Goal: Information Seeking & Learning: Learn about a topic

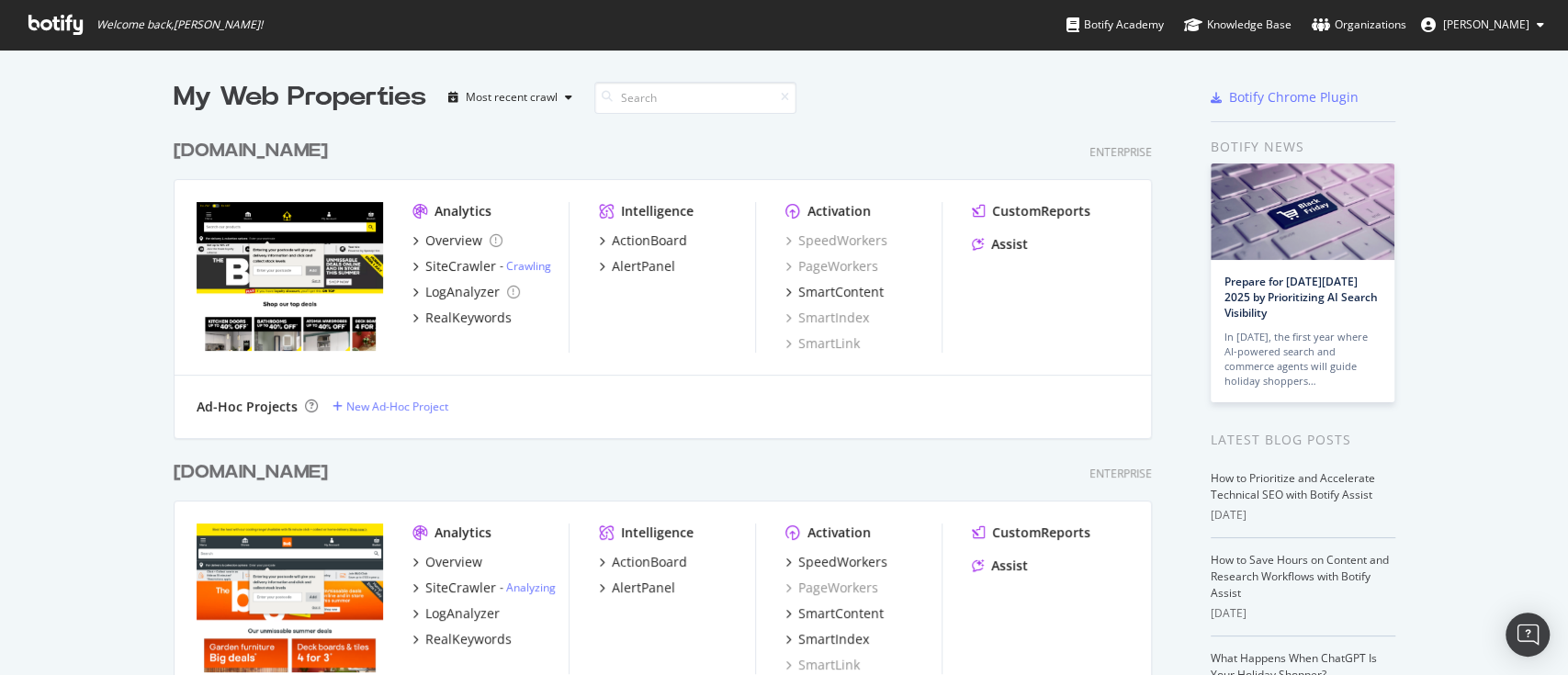
scroll to position [367, 0]
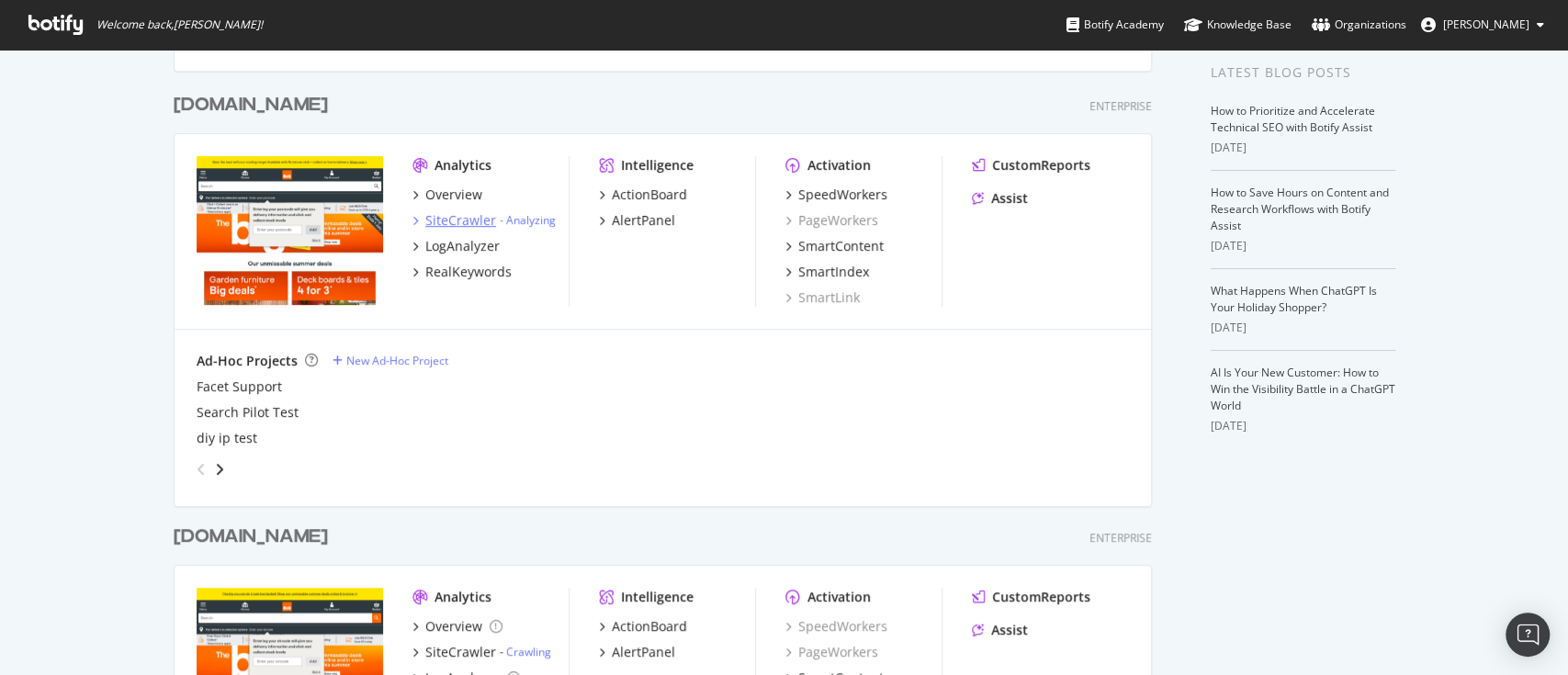
click at [446, 219] on div "SiteCrawler" at bounding box center [460, 220] width 71 height 18
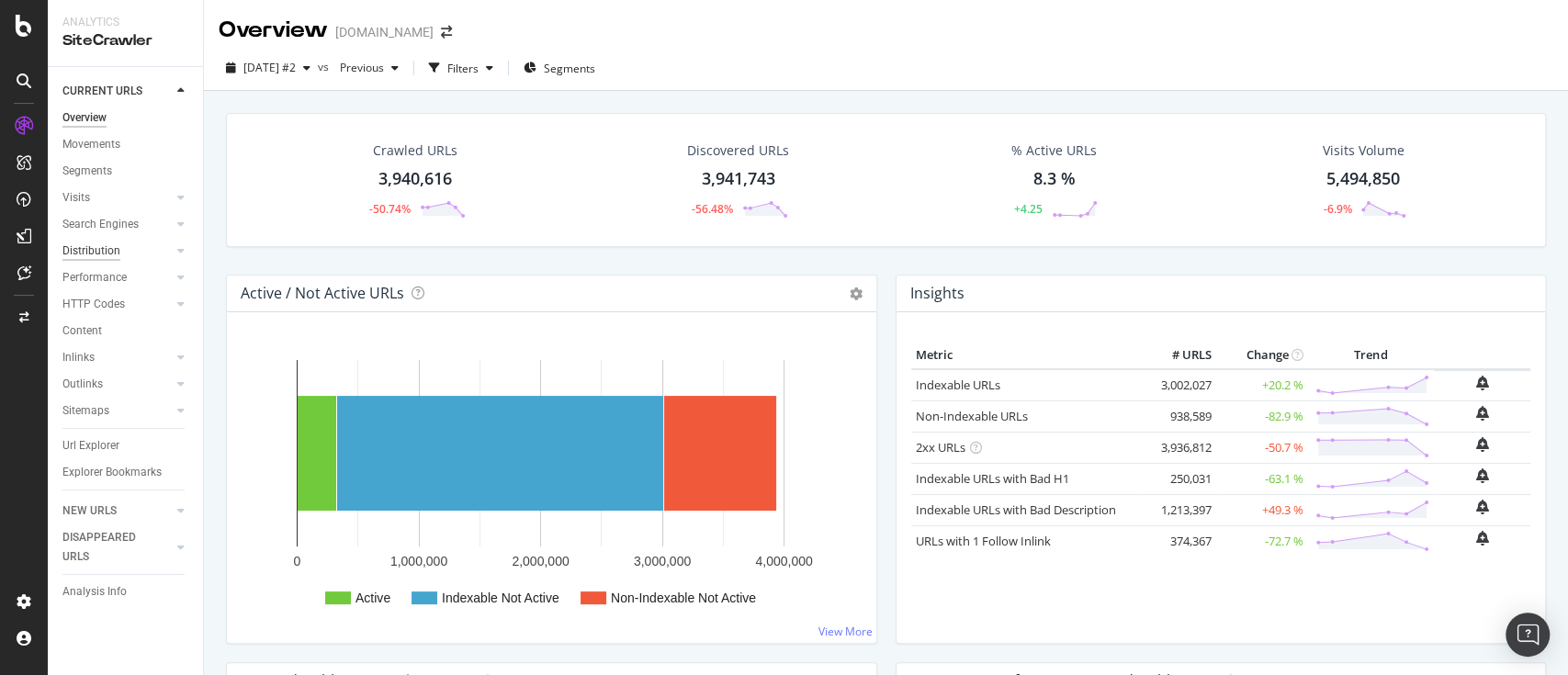
click at [107, 252] on div "Distribution" at bounding box center [91, 251] width 58 height 19
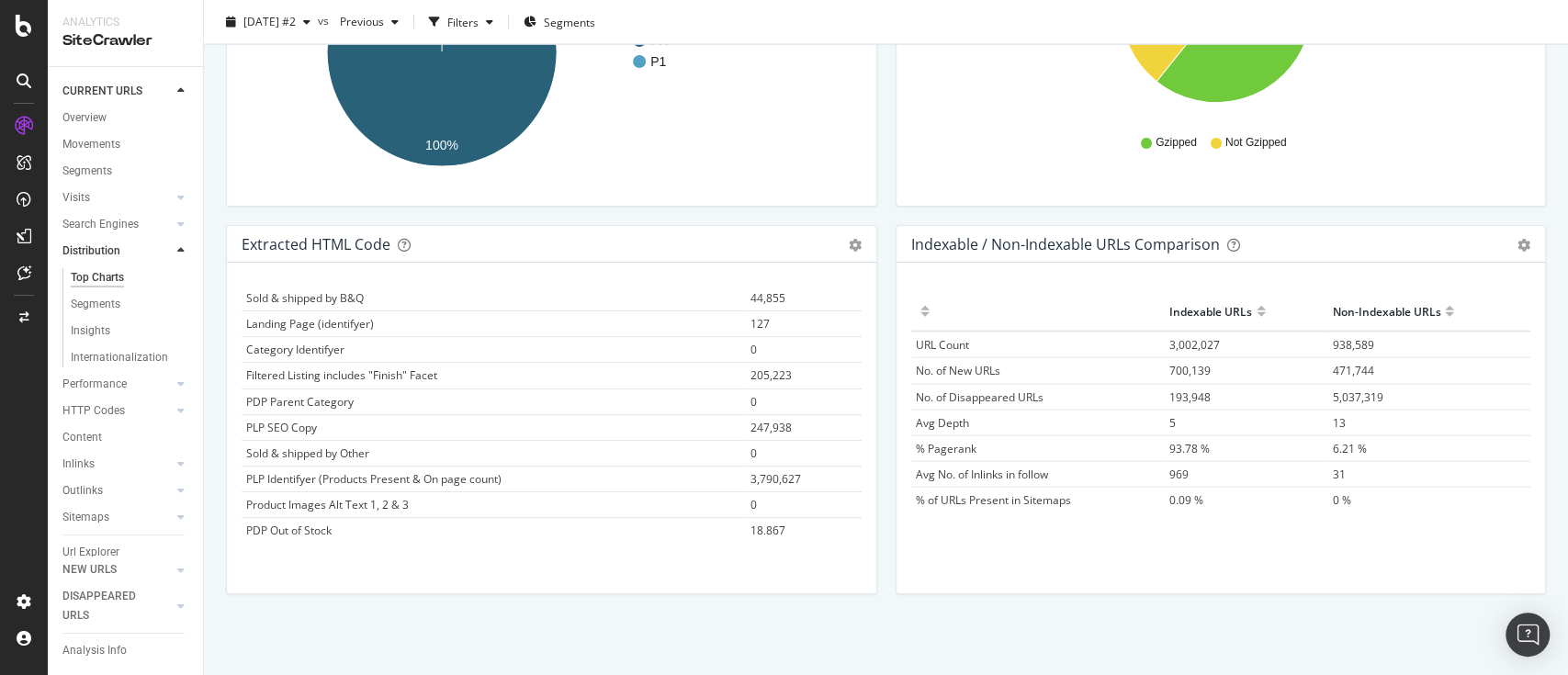
scroll to position [183, 0]
drag, startPoint x: 855, startPoint y: 471, endPoint x: 1534, endPoint y: 431, distance: 680.2
click at [1537, 431] on div "Distribution [DOMAIN_NAME] [DATE] #2 vs Previous Filters Segments Crawled URLs …" at bounding box center [886, 337] width 1364 height 675
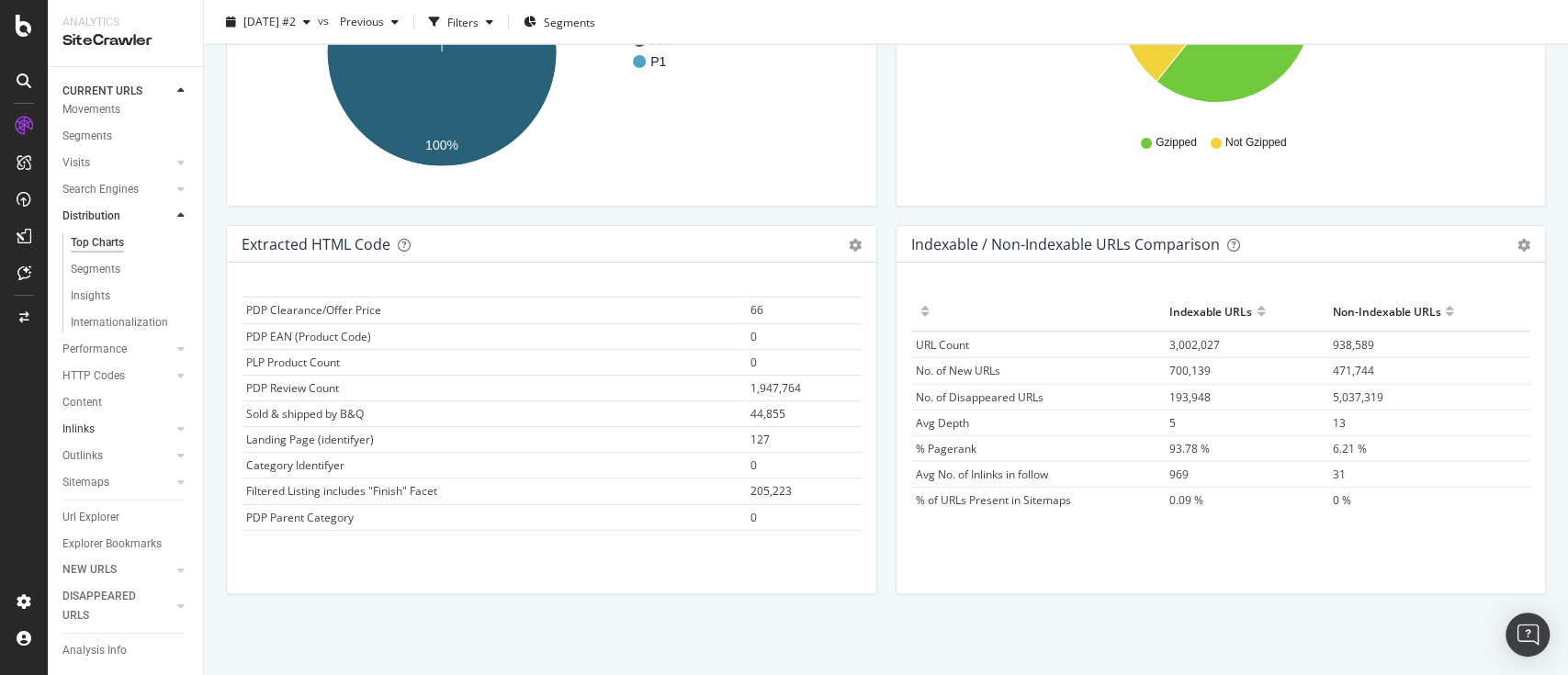
scroll to position [85, 0]
drag, startPoint x: 98, startPoint y: 486, endPoint x: 1161, endPoint y: 214, distance: 1097.2
click at [98, 495] on div "Url Explorer" at bounding box center [90, 505] width 57 height 19
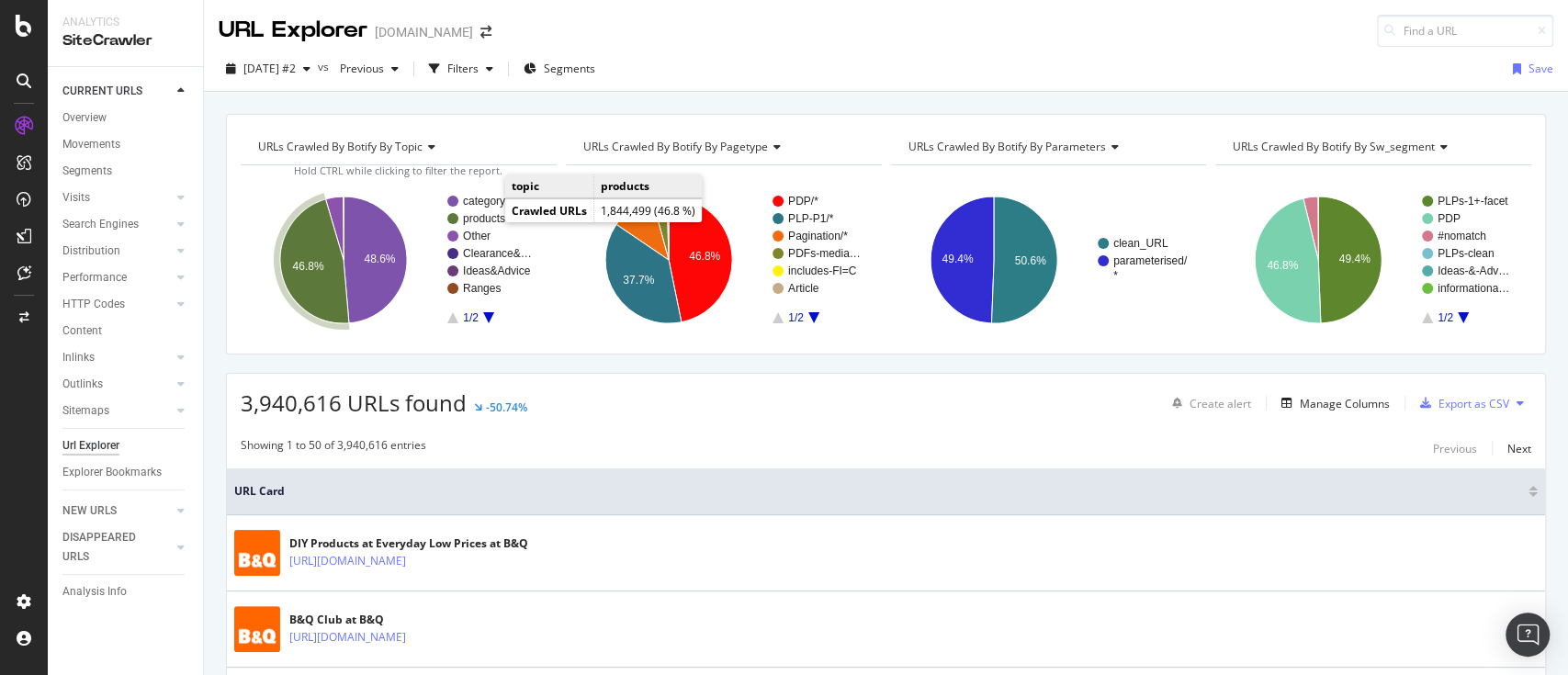
click at [488, 212] on text "products" at bounding box center [485, 218] width 43 height 13
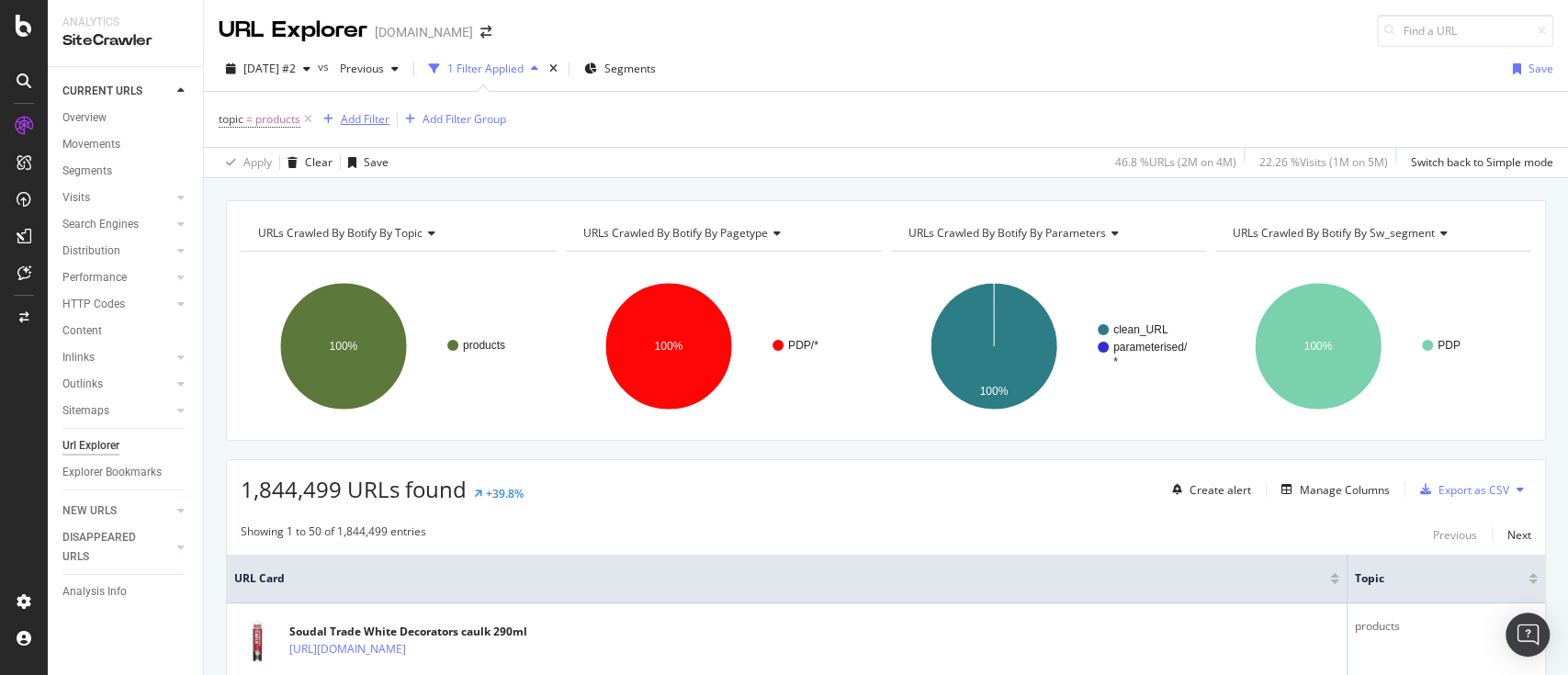
click at [371, 123] on div "Add Filter" at bounding box center [365, 119] width 48 height 15
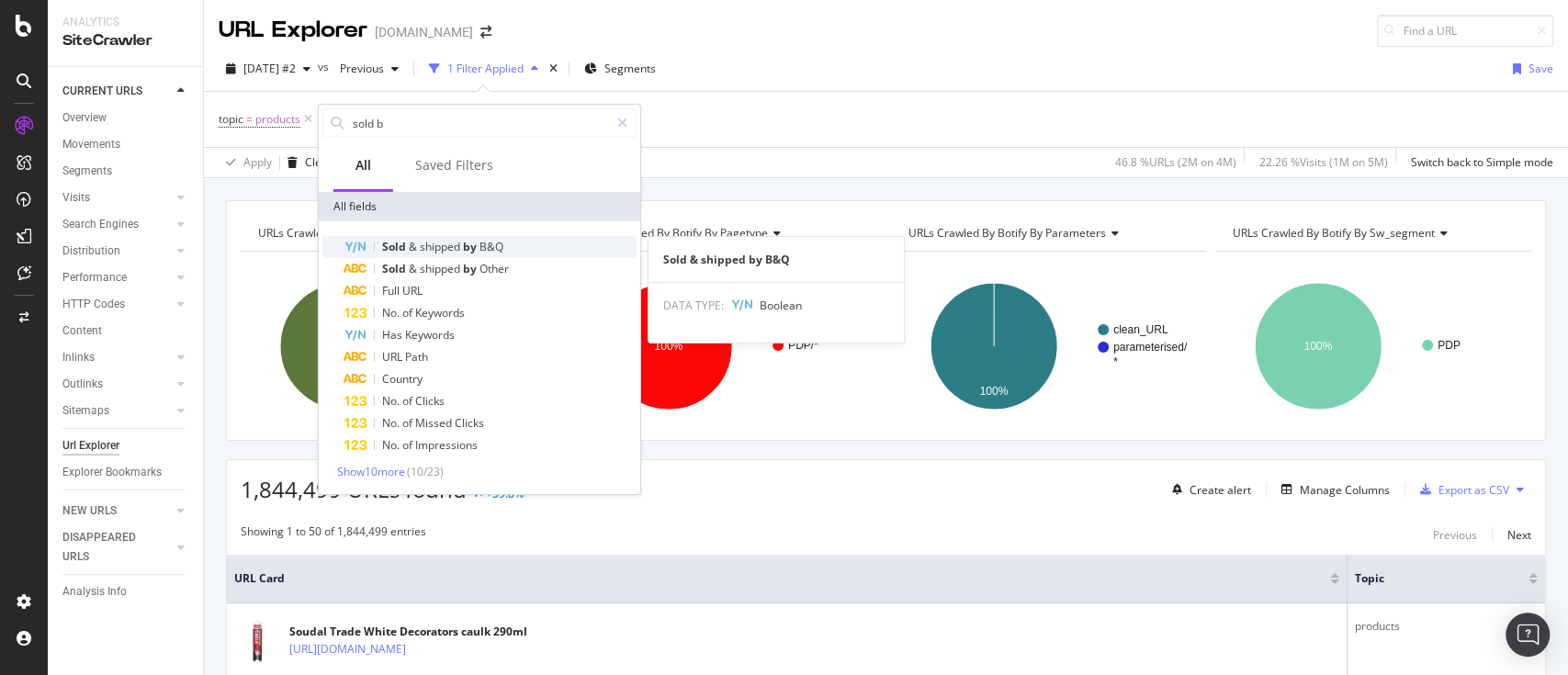
type input "sold b"
click at [481, 246] on span "B&Q" at bounding box center [491, 246] width 24 height 15
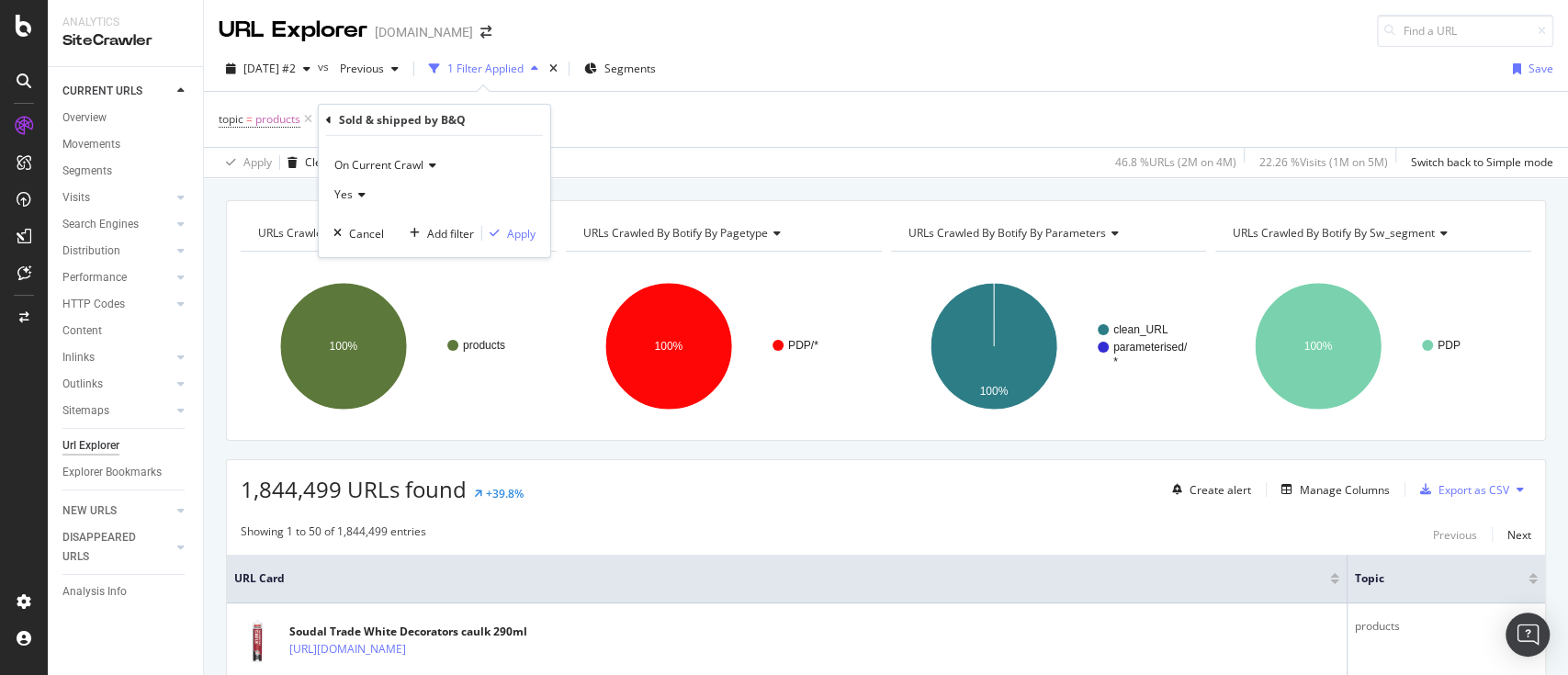
click at [363, 199] on div "Yes" at bounding box center [434, 195] width 203 height 29
click at [375, 258] on div "No" at bounding box center [436, 256] width 197 height 24
click at [528, 232] on div "Apply" at bounding box center [520, 232] width 28 height 15
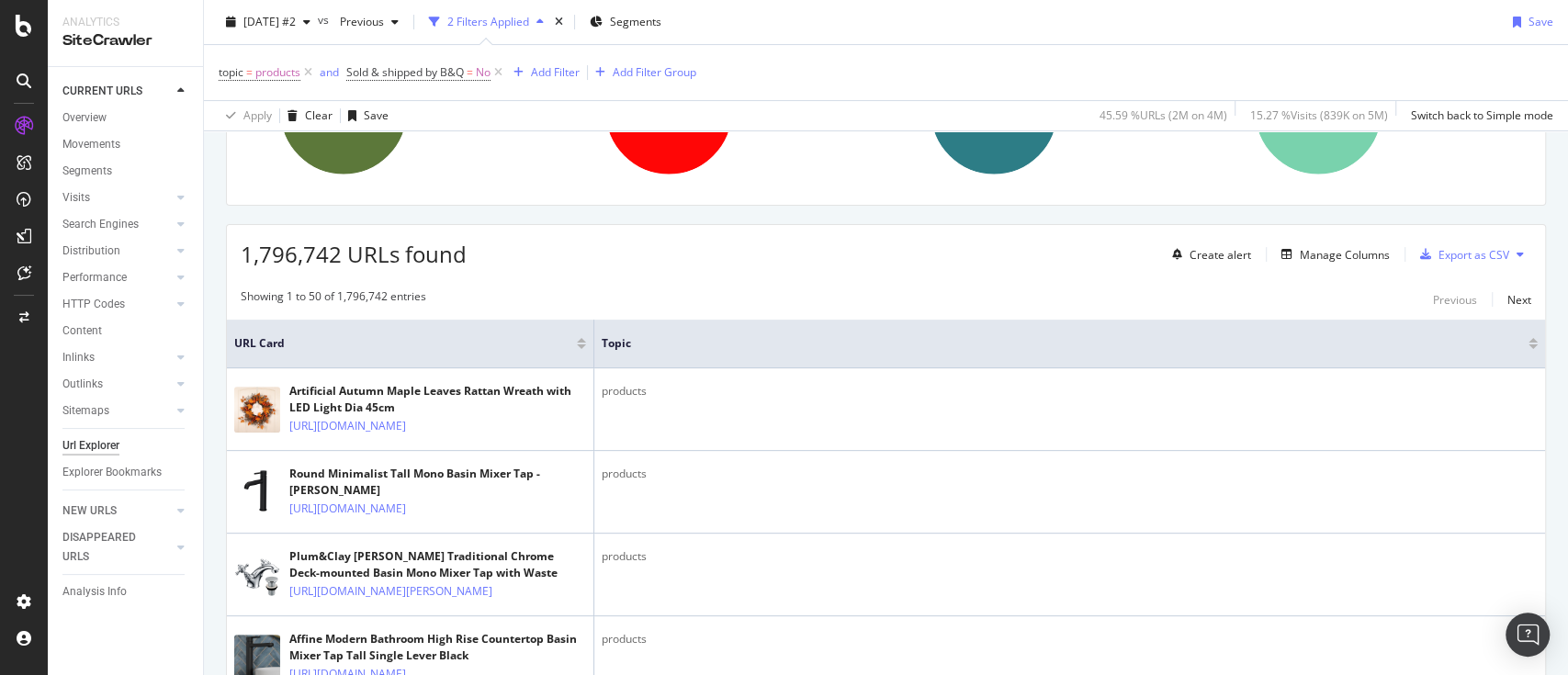
scroll to position [244, 0]
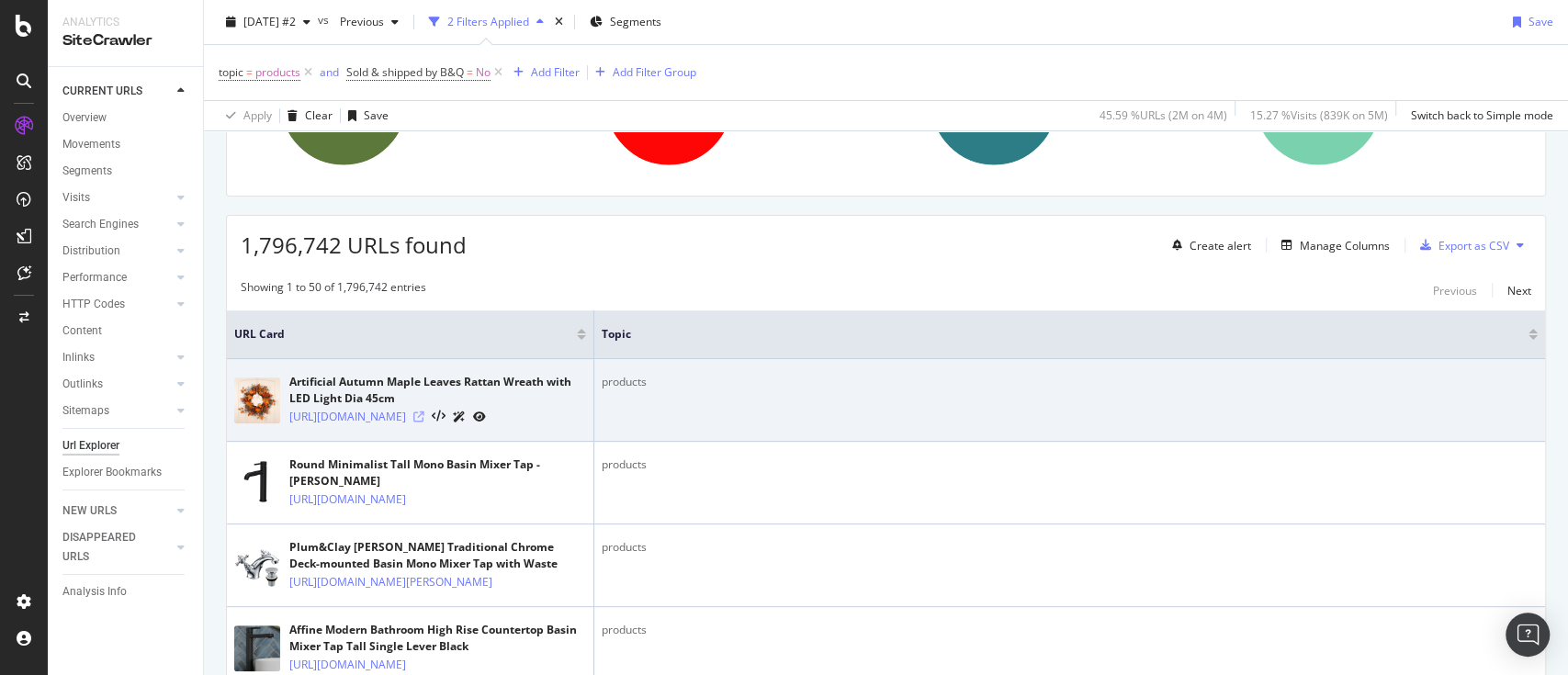
click at [424, 422] on icon at bounding box center [419, 416] width 11 height 11
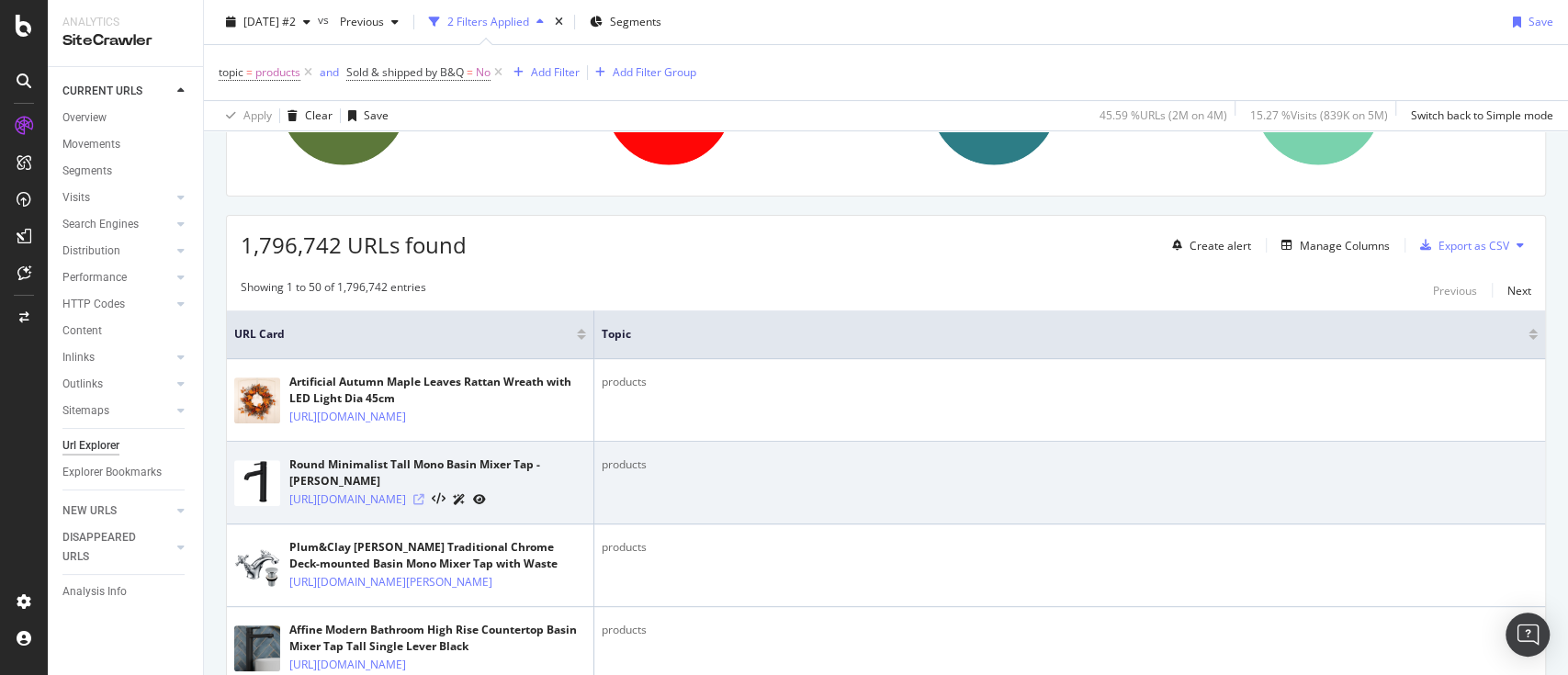
click at [424, 505] on icon at bounding box center [419, 499] width 11 height 11
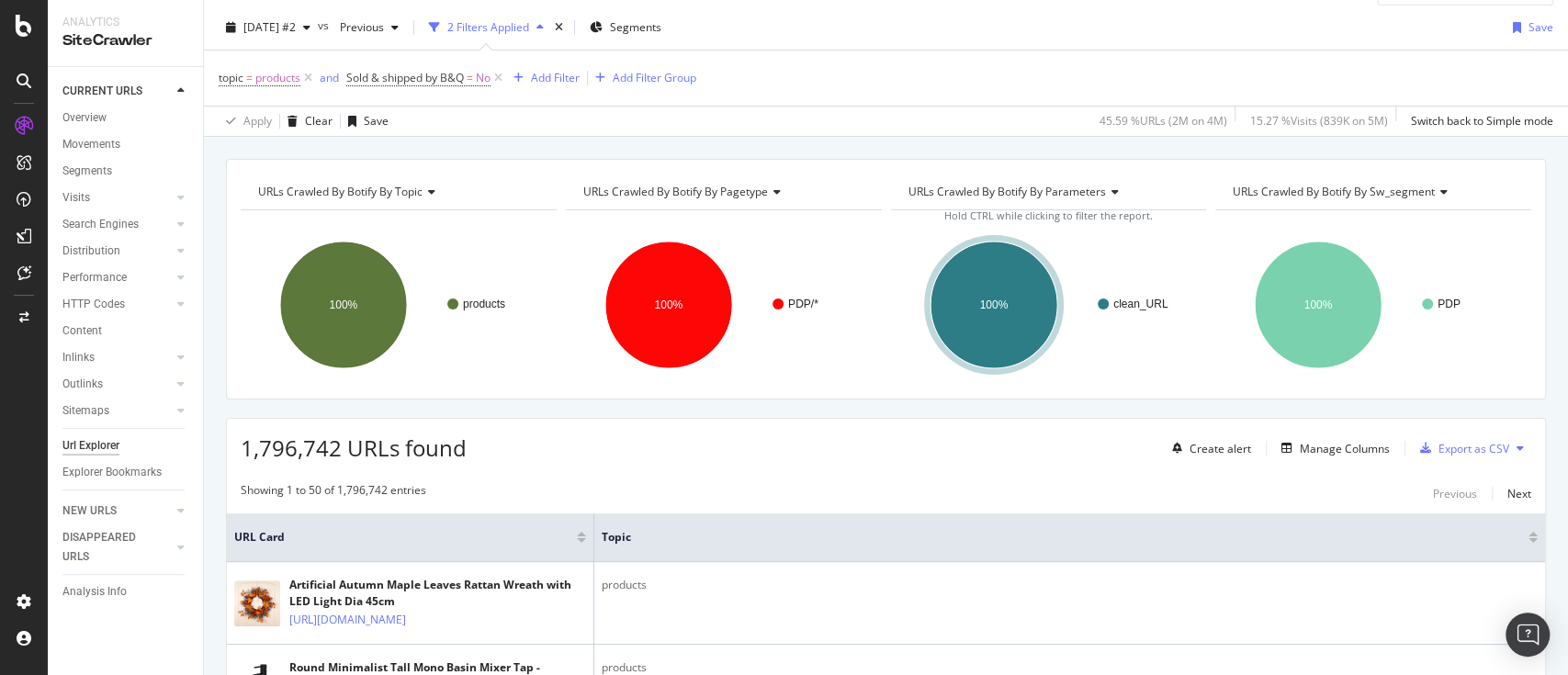
scroll to position [0, 0]
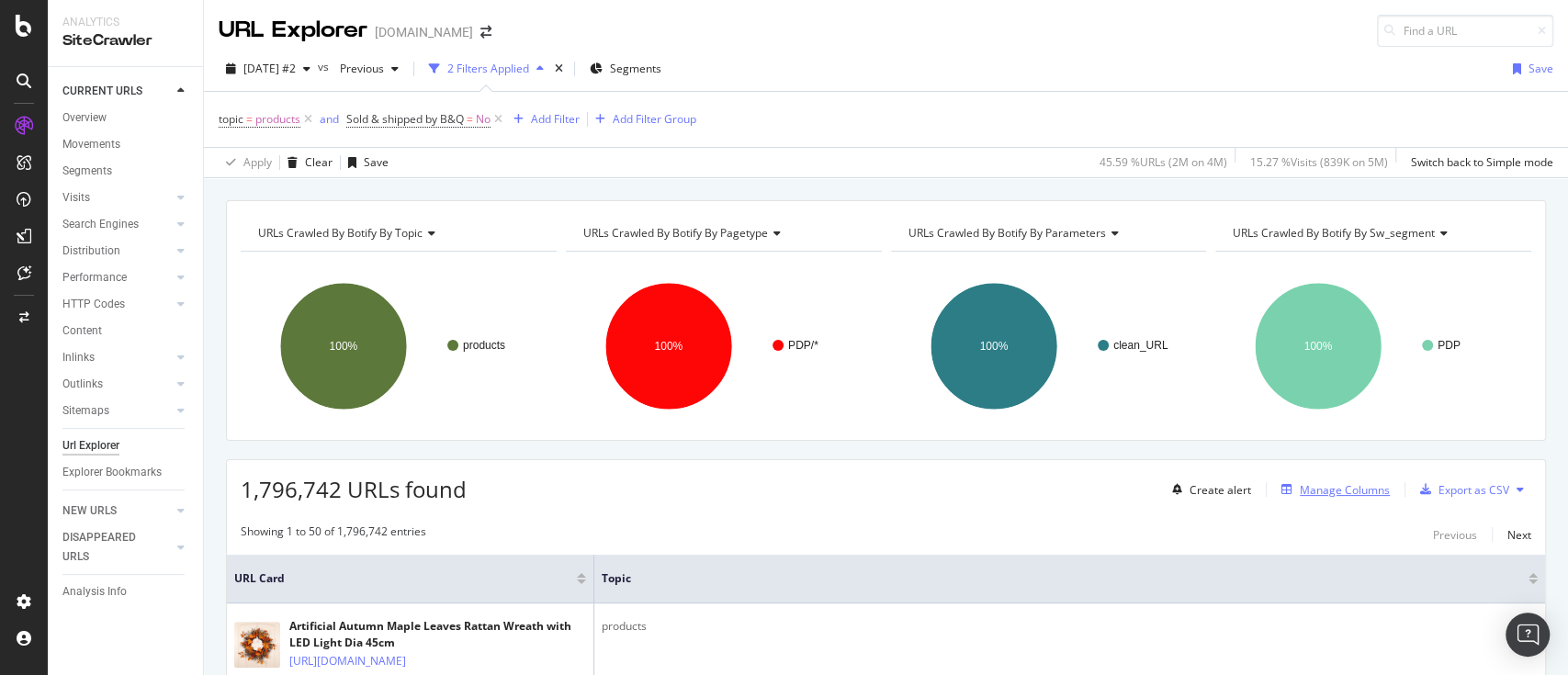
click at [1353, 488] on div "Manage Columns" at bounding box center [1344, 490] width 90 height 15
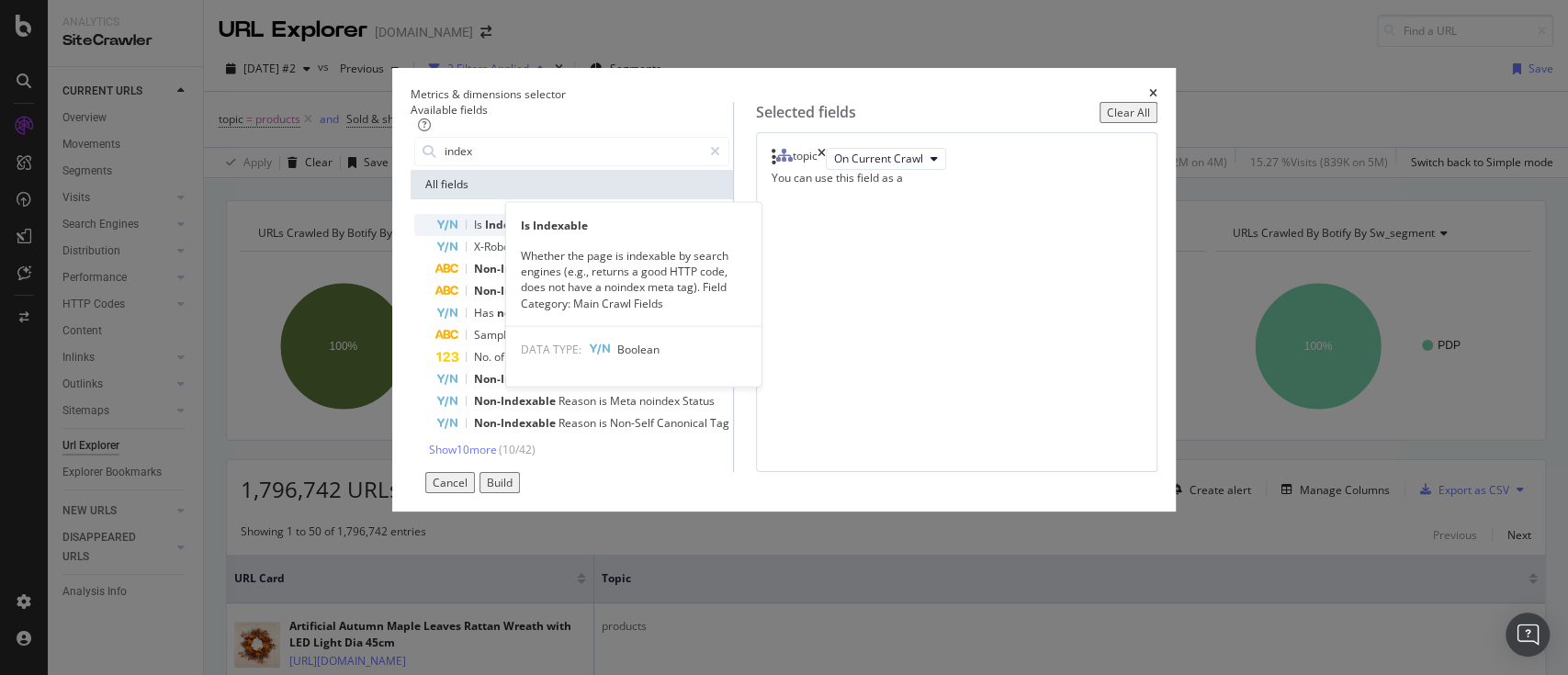
type input "index"
click at [574, 236] on div "Is Indexable" at bounding box center [582, 225] width 293 height 22
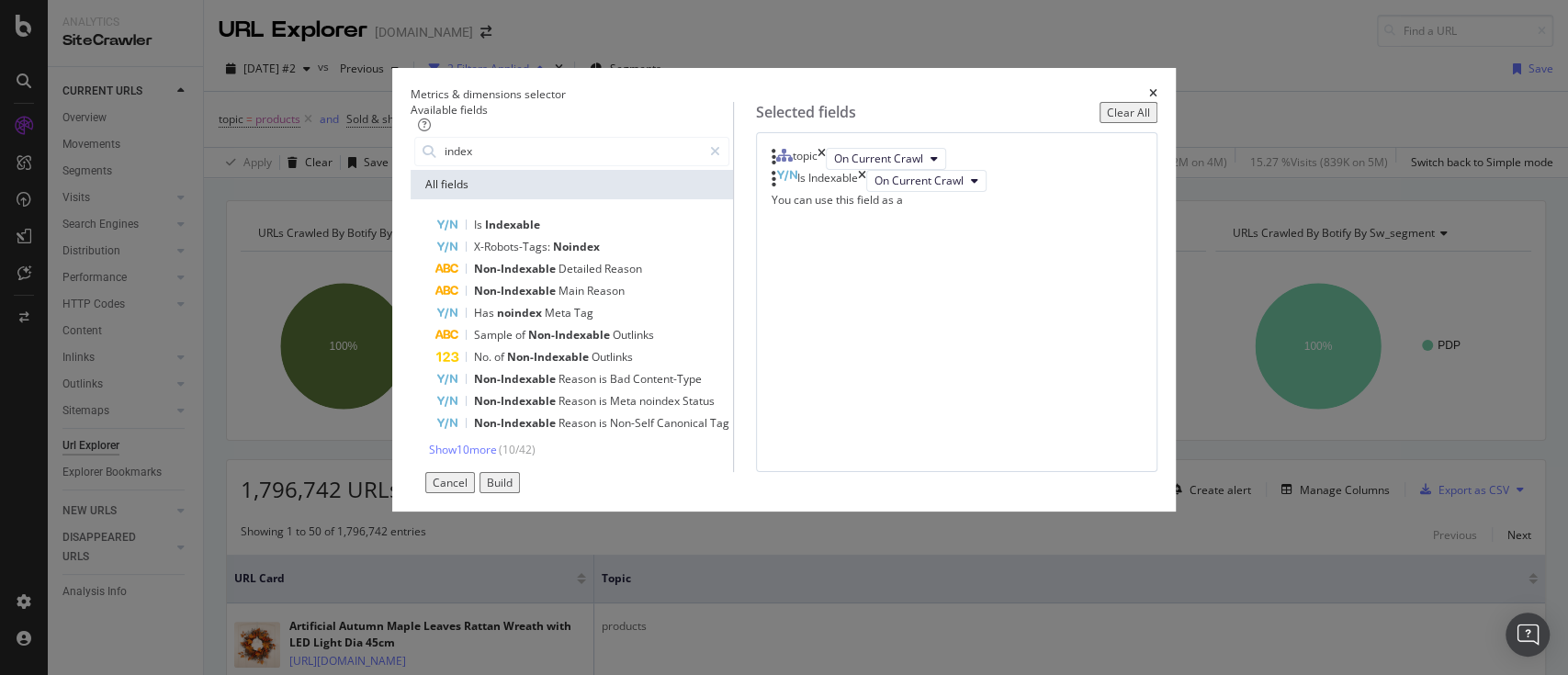
click at [513, 490] on div "Build" at bounding box center [499, 482] width 26 height 15
